Goal: Find specific page/section: Find specific page/section

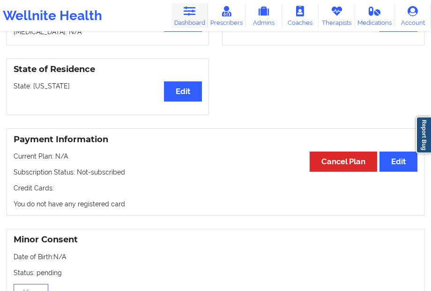
click at [198, 9] on link "Dashboard" at bounding box center [189, 15] width 37 height 25
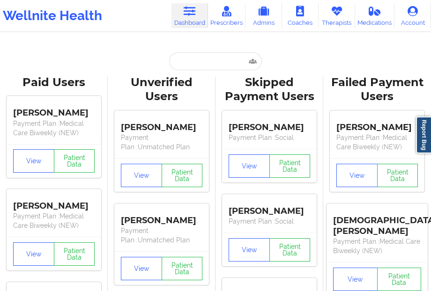
click at [189, 64] on input "text" at bounding box center [215, 61] width 93 height 18
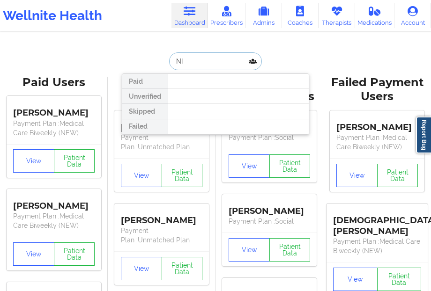
type input "N"
type input "OGRA"
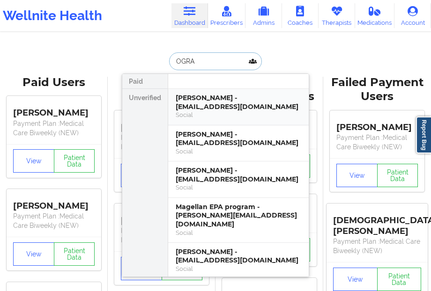
click at [180, 101] on div "[PERSON_NAME] - [EMAIL_ADDRESS][DOMAIN_NAME]" at bounding box center [238, 102] width 125 height 17
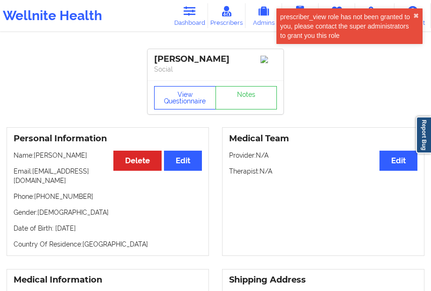
click at [174, 99] on button "View Questionnaire" at bounding box center [185, 97] width 62 height 23
click at [415, 13] on button "✖︎" at bounding box center [416, 15] width 6 height 7
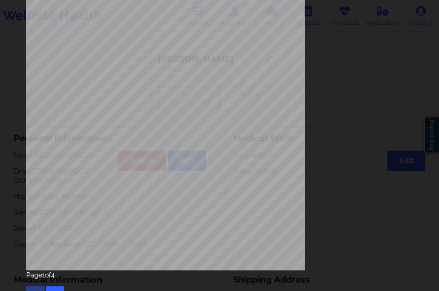
scroll to position [155, 0]
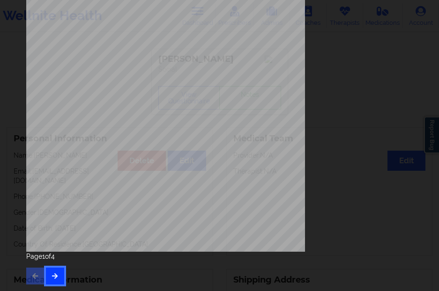
click at [60, 271] on button "button" at bounding box center [55, 276] width 18 height 17
click at [57, 272] on button "button" at bounding box center [55, 276] width 18 height 17
click at [60, 271] on button "button" at bounding box center [55, 276] width 18 height 17
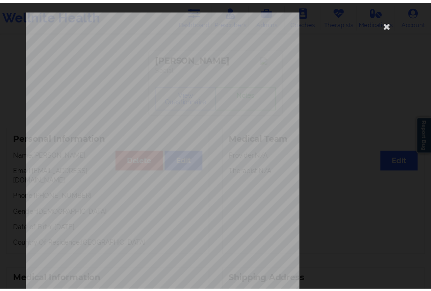
scroll to position [0, 0]
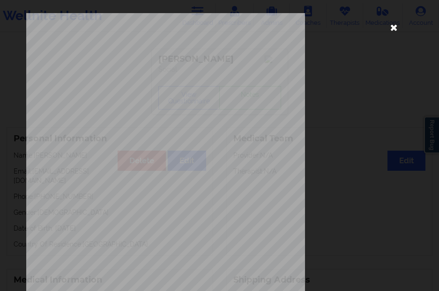
click at [389, 24] on icon at bounding box center [393, 27] width 15 height 15
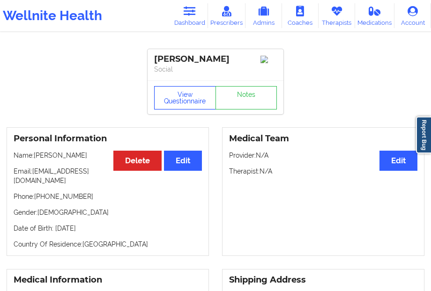
click at [164, 106] on button "View Questionnaire" at bounding box center [185, 97] width 62 height 23
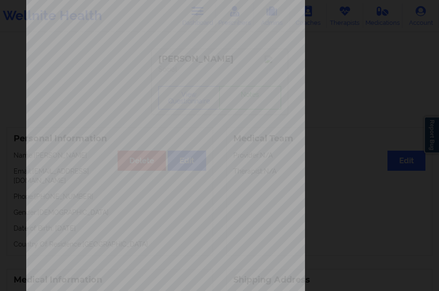
scroll to position [155, 0]
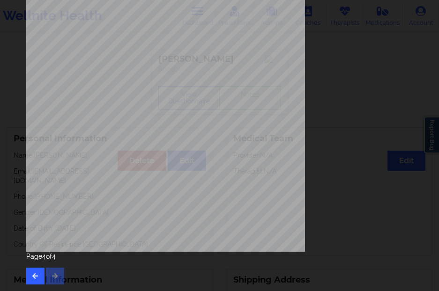
click at [48, 276] on div "Page 4 of 4" at bounding box center [219, 268] width 386 height 33
click at [57, 274] on div "Page 4 of 4" at bounding box center [219, 268] width 386 height 33
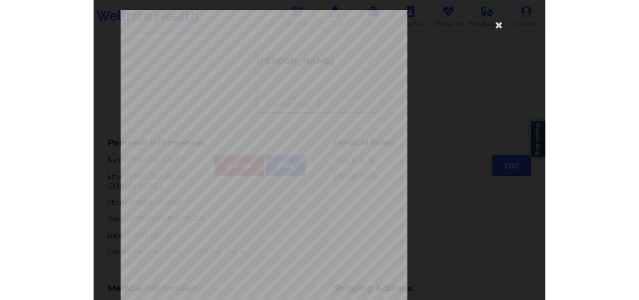
scroll to position [0, 0]
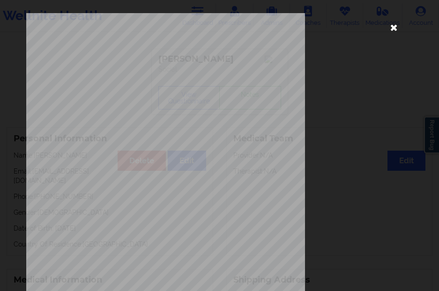
click at [394, 29] on icon at bounding box center [393, 27] width 15 height 15
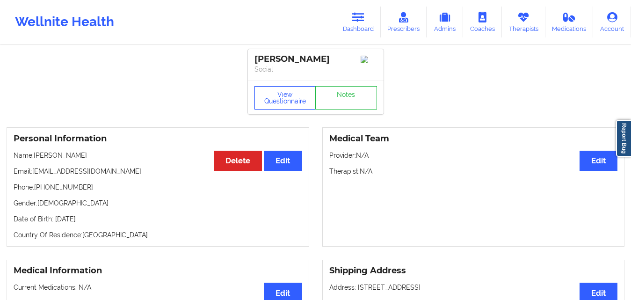
click at [294, 104] on button "View Questionnaire" at bounding box center [286, 97] width 62 height 23
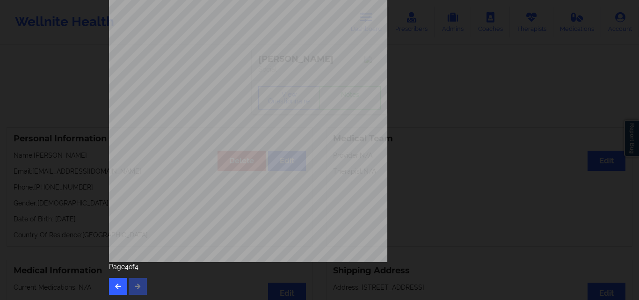
scroll to position [146, 0]
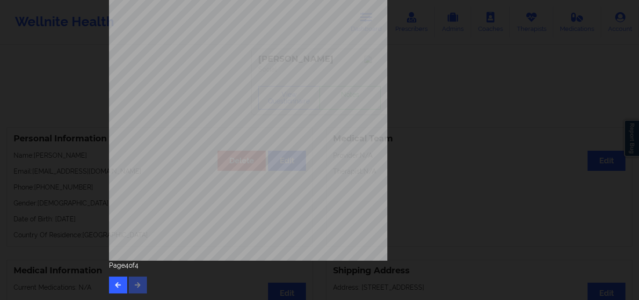
click at [142, 283] on div "Page 4 of 4" at bounding box center [319, 277] width 421 height 33
click at [137, 283] on div "Page 4 of 4" at bounding box center [319, 277] width 421 height 33
click at [109, 283] on button "button" at bounding box center [118, 285] width 18 height 17
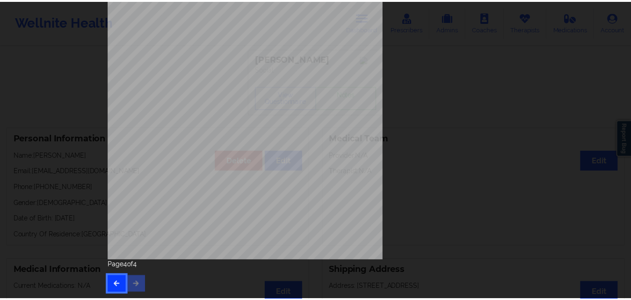
scroll to position [0, 0]
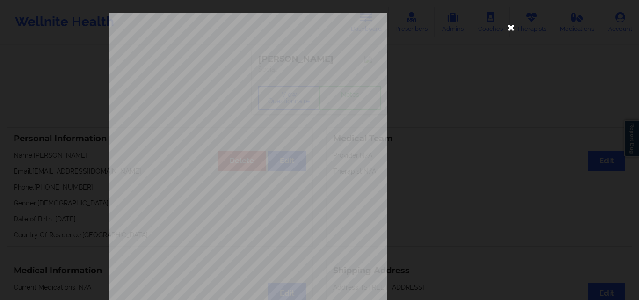
click at [430, 26] on icon at bounding box center [511, 27] width 15 height 15
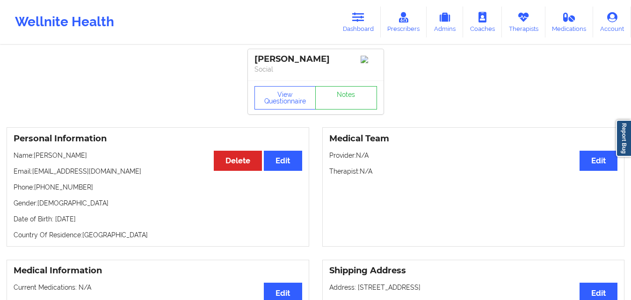
click at [175, 33] on div "Wellnite Health Dashboard Prescribers Admins Coaches Therapists Medications Acc…" at bounding box center [315, 21] width 631 height 37
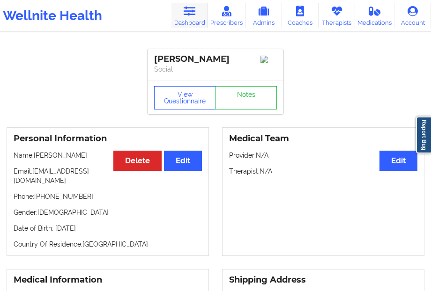
click at [185, 8] on icon at bounding box center [189, 11] width 12 height 10
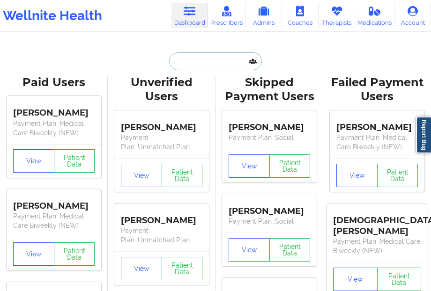
click at [190, 66] on input "text" at bounding box center [215, 61] width 93 height 18
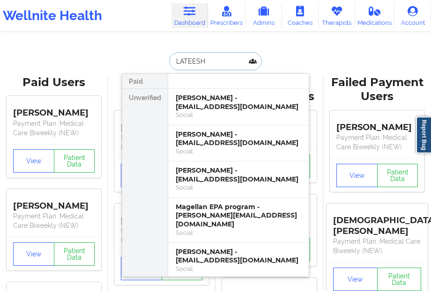
type input "[PERSON_NAME]"
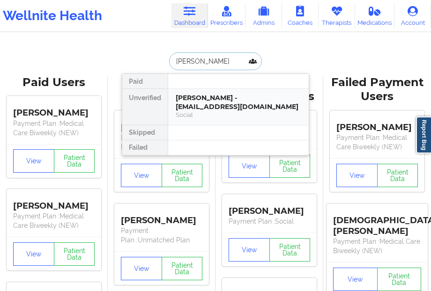
click at [186, 105] on div "[PERSON_NAME] - [EMAIL_ADDRESS][DOMAIN_NAME]" at bounding box center [238, 102] width 125 height 17
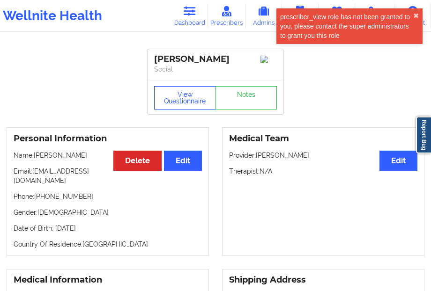
click at [186, 93] on button "View Questionnaire" at bounding box center [185, 97] width 62 height 23
click at [186, 93] on div "View Questionnaire Notes" at bounding box center [215, 97] width 123 height 23
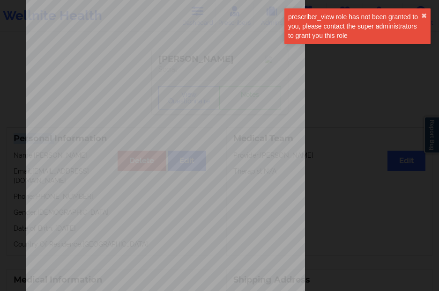
scroll to position [155, 0]
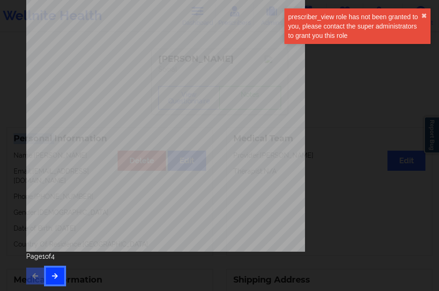
click at [56, 270] on button "button" at bounding box center [55, 276] width 18 height 17
click at [55, 269] on button "button" at bounding box center [55, 276] width 18 height 17
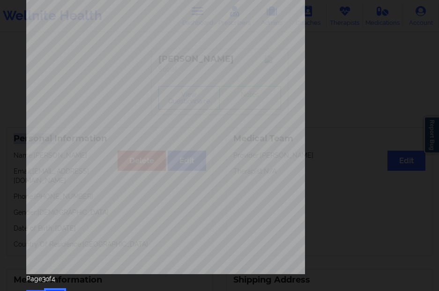
scroll to position [140, 0]
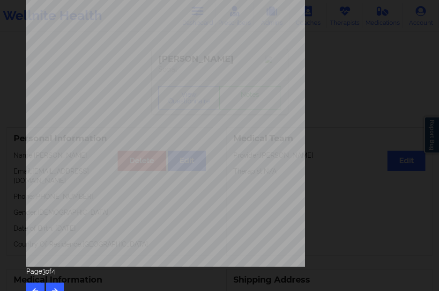
click at [52, 282] on div "Page 3 of 4" at bounding box center [219, 283] width 386 height 33
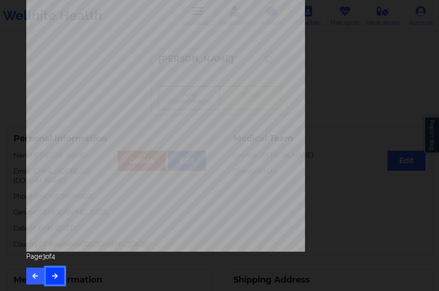
click at [57, 268] on button "button" at bounding box center [55, 276] width 18 height 17
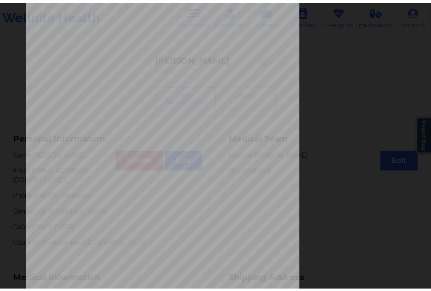
scroll to position [0, 0]
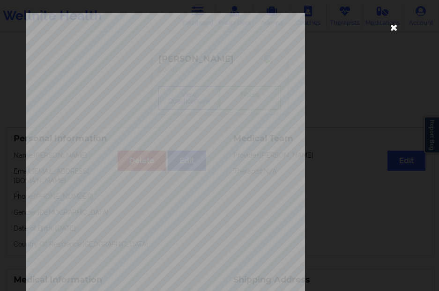
click at [386, 24] on icon at bounding box center [393, 27] width 15 height 15
